Goal: Contribute content

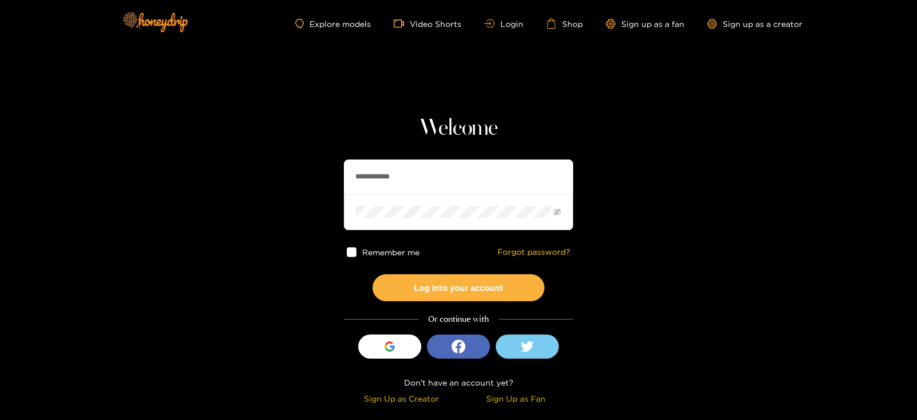
drag, startPoint x: 424, startPoint y: 170, endPoint x: 267, endPoint y: 169, distance: 157.7
click at [267, 169] on section "**********" at bounding box center [458, 204] width 917 height 408
type input "********"
click at [373, 274] on button "Log into your account" at bounding box center [459, 287] width 172 height 27
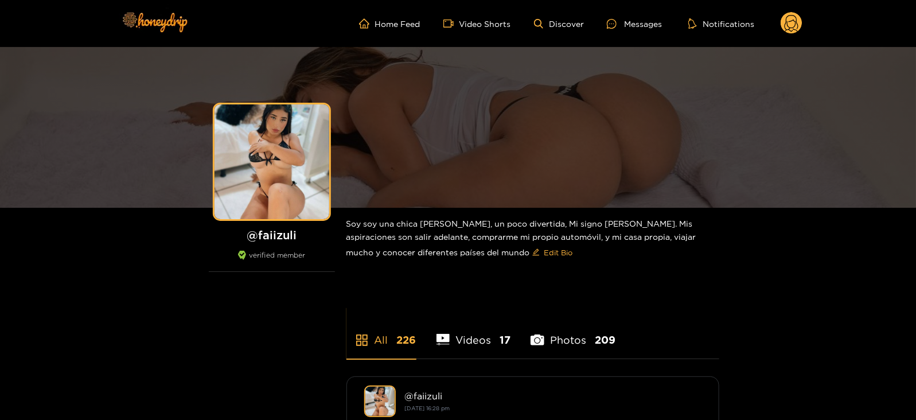
click at [797, 32] on icon at bounding box center [791, 23] width 22 height 23
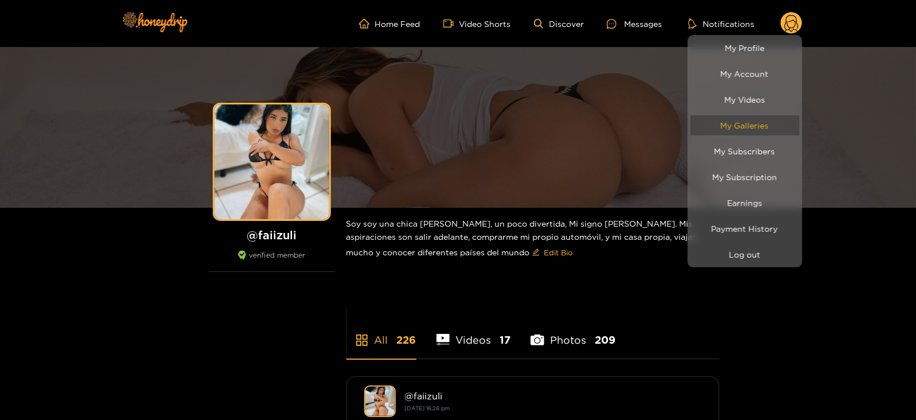
click at [724, 129] on link "My Galleries" at bounding box center [744, 125] width 109 height 20
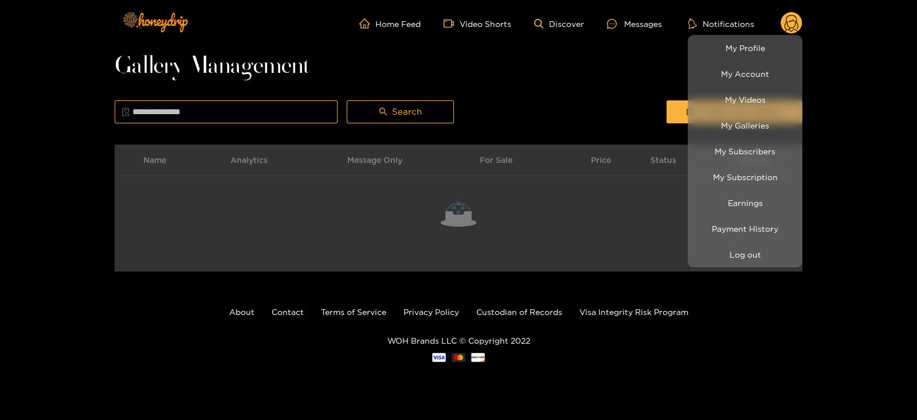
click at [621, 95] on div at bounding box center [458, 210] width 917 height 420
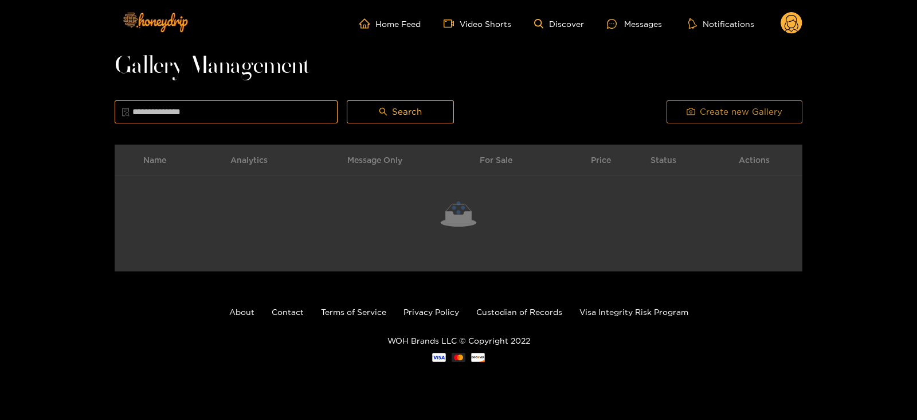
click at [678, 121] on button "Create new Gallery" at bounding box center [735, 111] width 136 height 23
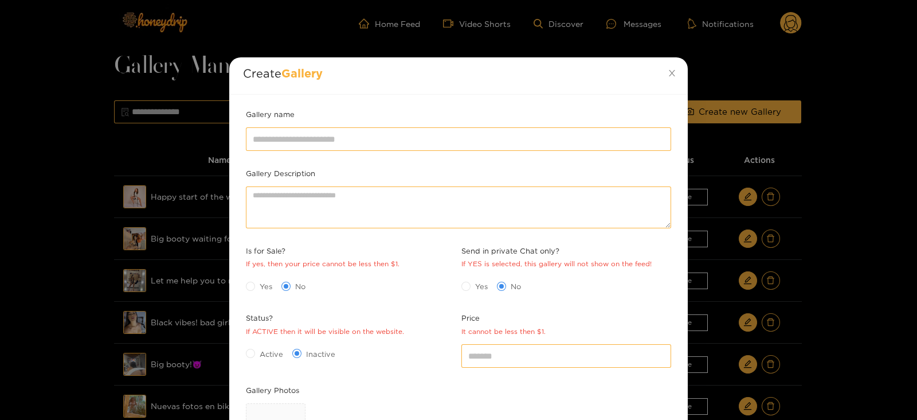
scroll to position [166, 0]
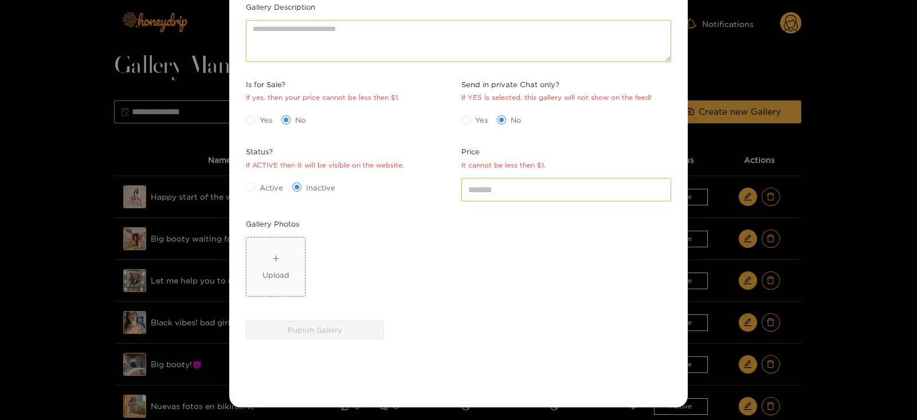
click at [260, 260] on span "Upload" at bounding box center [276, 266] width 58 height 58
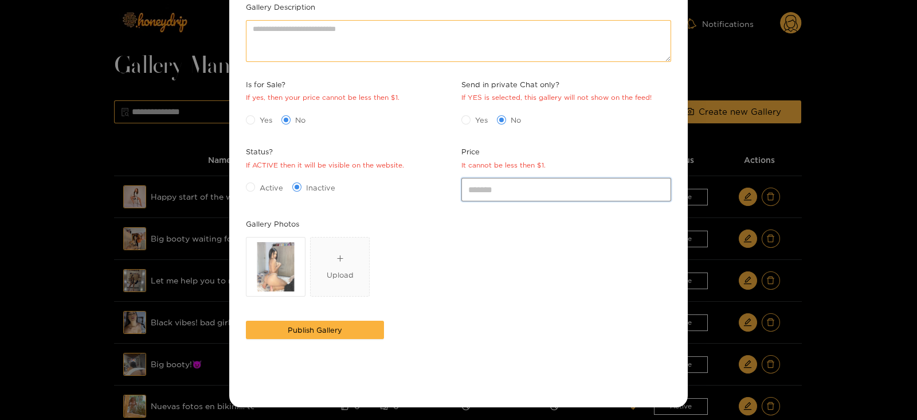
click at [505, 187] on input "*" at bounding box center [567, 189] width 210 height 23
type input "*"
click at [243, 187] on div "Active Inactive" at bounding box center [351, 187] width 216 height 24
click at [255, 119] on span "Yes" at bounding box center [266, 119] width 22 height 11
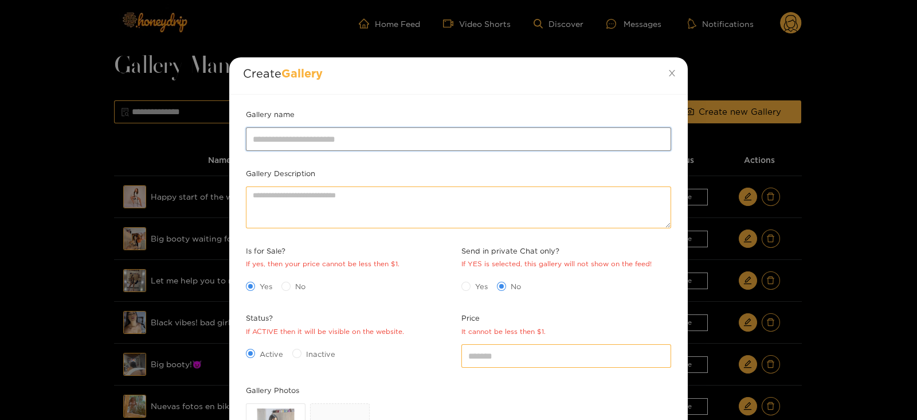
click at [284, 141] on input "Gallery name" at bounding box center [458, 138] width 425 height 23
type input "**********"
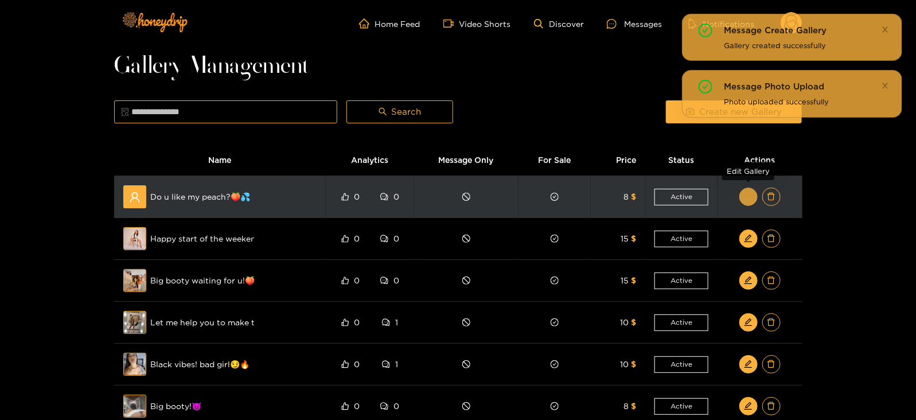
click at [746, 197] on icon "edit" at bounding box center [748, 196] width 9 height 9
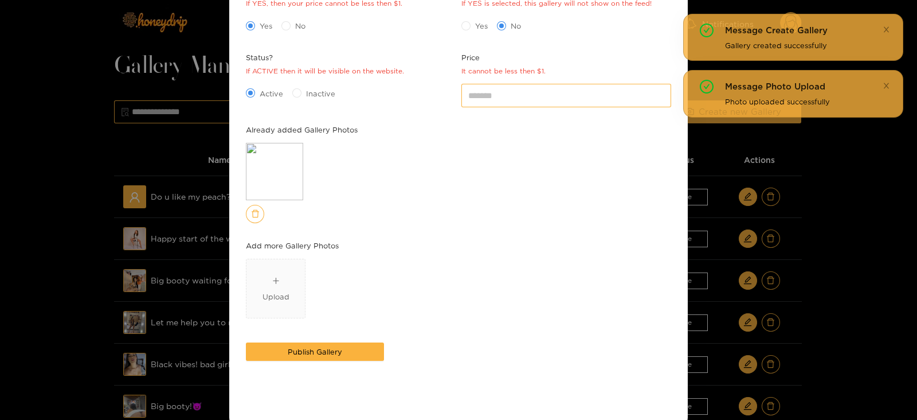
scroll to position [283, 0]
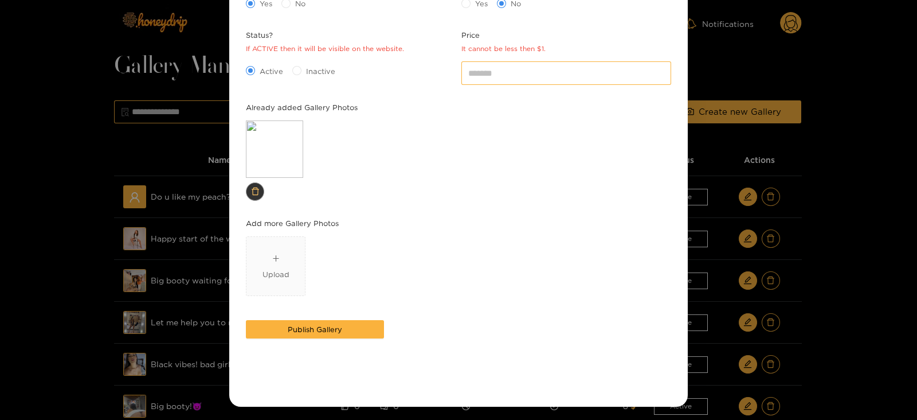
click at [256, 190] on icon "delete" at bounding box center [255, 191] width 9 height 9
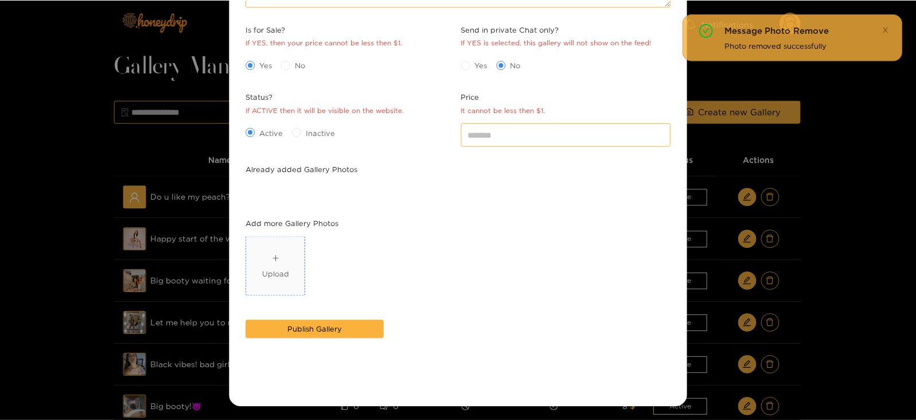
scroll to position [220, 0]
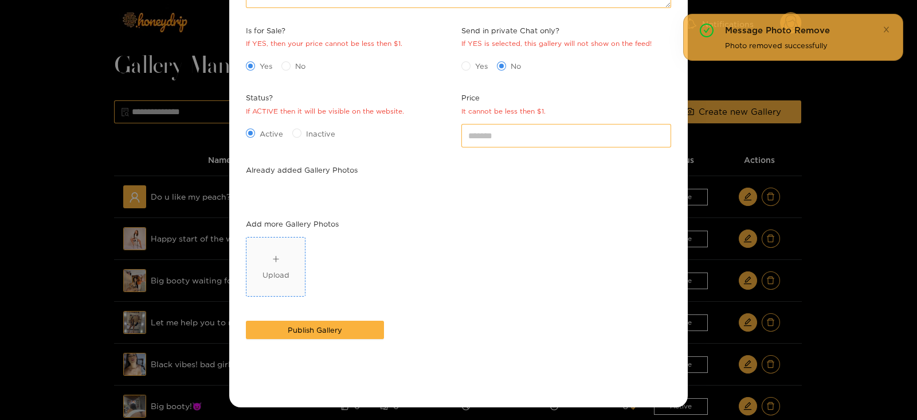
click at [268, 265] on div "Upload" at bounding box center [276, 267] width 27 height 28
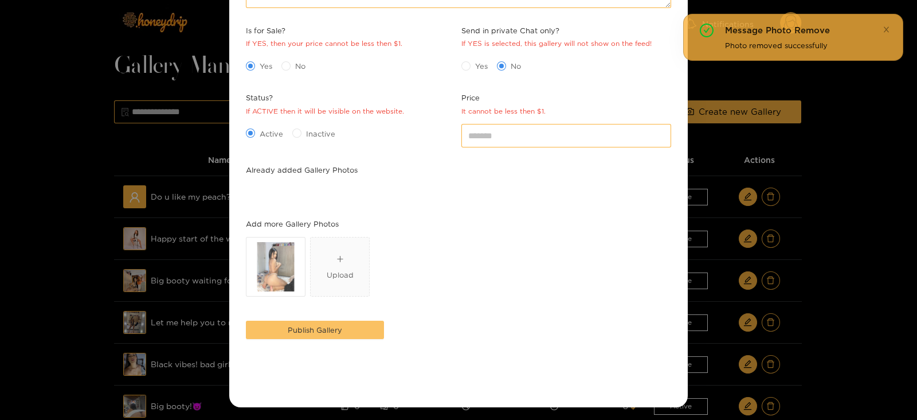
click at [339, 326] on span "Publish Gallery" at bounding box center [315, 329] width 54 height 11
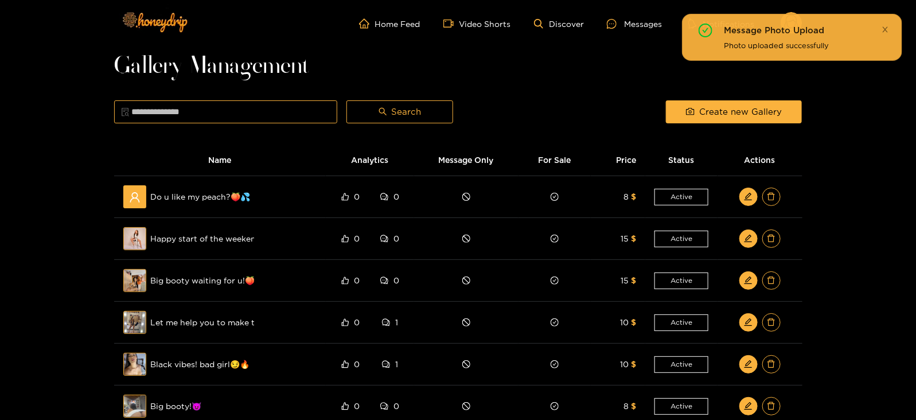
click at [886, 30] on icon "close" at bounding box center [884, 28] width 5 height 5
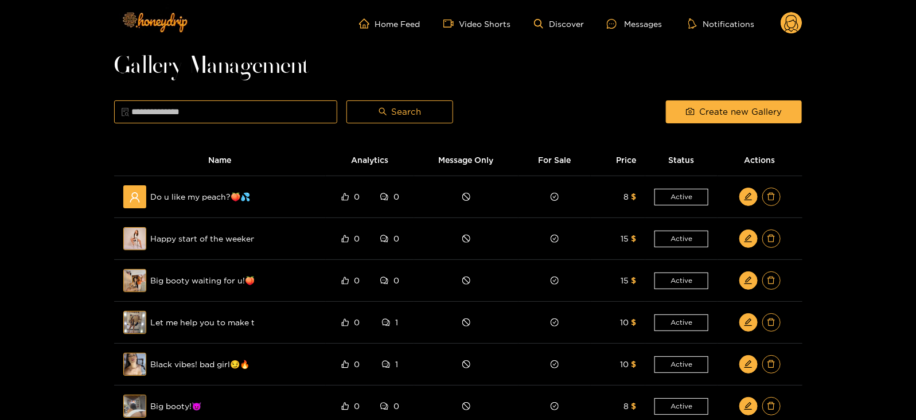
click at [650, 32] on ul "Home Feed Video Shorts Discover Messages Notifications" at bounding box center [580, 23] width 443 height 23
click at [791, 23] on circle at bounding box center [791, 23] width 22 height 22
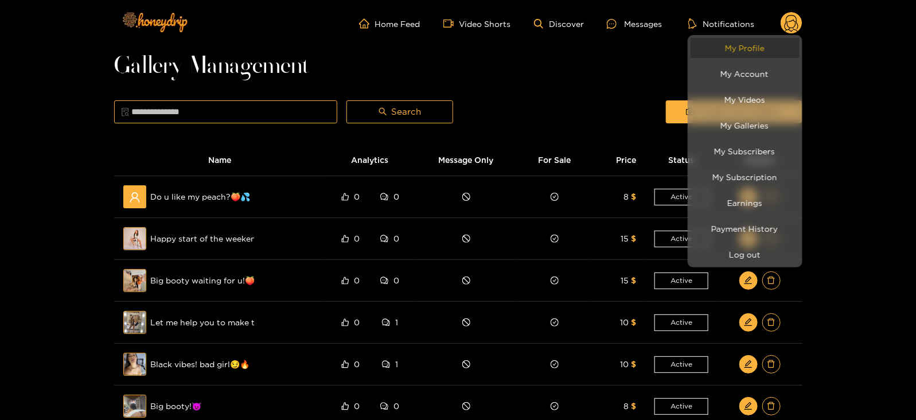
click at [734, 43] on link "My Profile" at bounding box center [744, 48] width 109 height 20
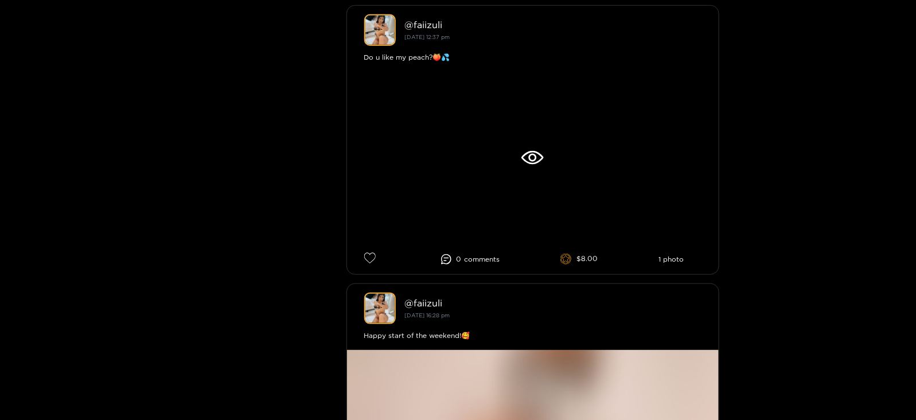
scroll to position [372, 0]
click at [513, 142] on div at bounding box center [458, 210] width 916 height 420
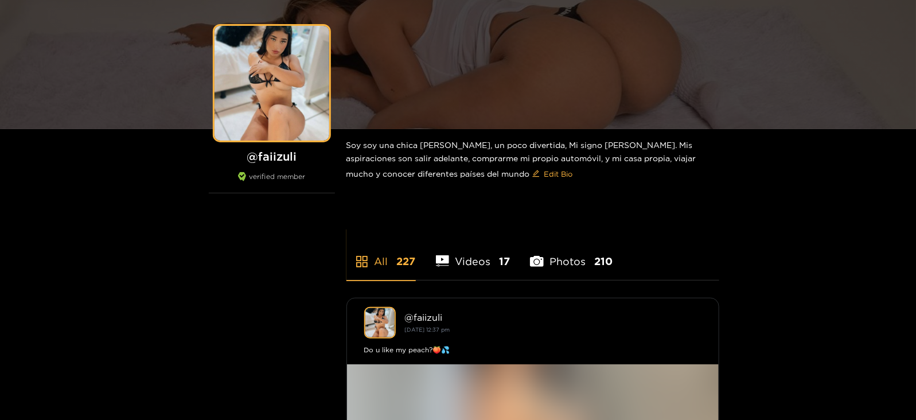
scroll to position [0, 0]
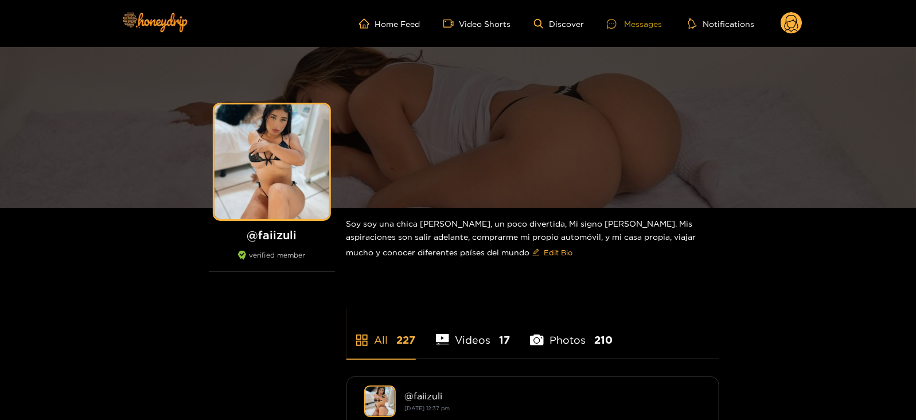
click at [654, 24] on div "Messages" at bounding box center [634, 23] width 55 height 13
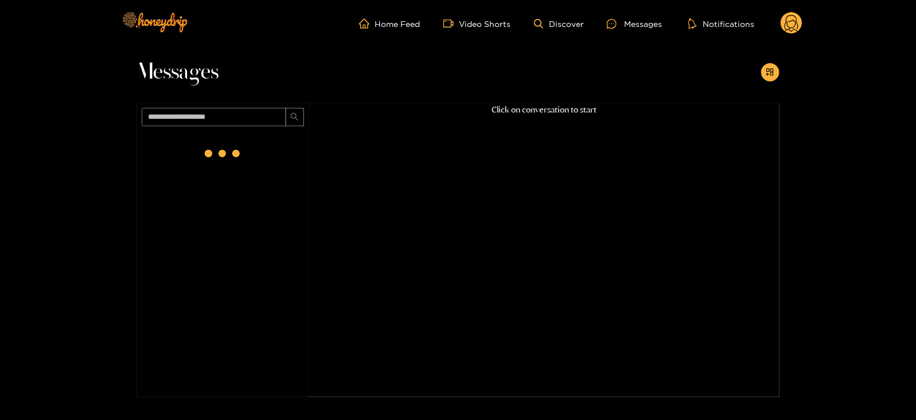
click at [791, 22] on circle at bounding box center [791, 23] width 22 height 22
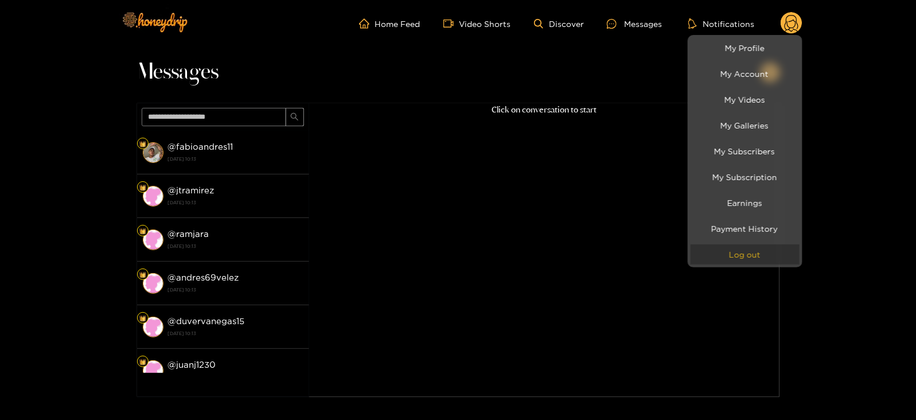
click at [737, 253] on button "Log out" at bounding box center [744, 254] width 109 height 20
